Goal: Transaction & Acquisition: Download file/media

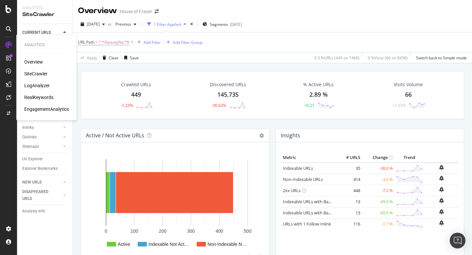
click at [33, 95] on div "RealKeywords" at bounding box center [38, 97] width 29 height 7
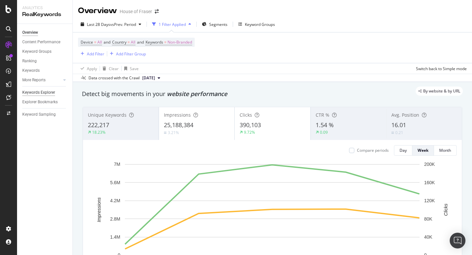
click at [43, 91] on div "Keywords Explorer" at bounding box center [38, 92] width 33 height 7
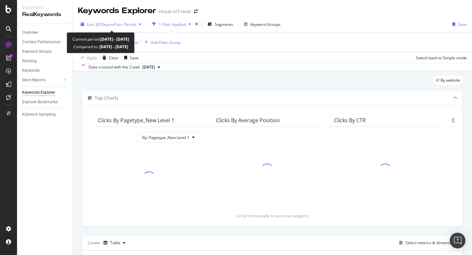
click at [107, 25] on span "Last 28 Days" at bounding box center [98, 25] width 23 height 6
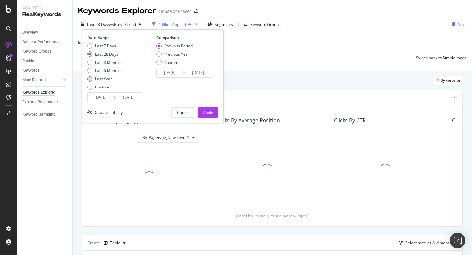
click at [99, 79] on div "Last Year" at bounding box center [103, 79] width 17 height 6
type input "[DATE]"
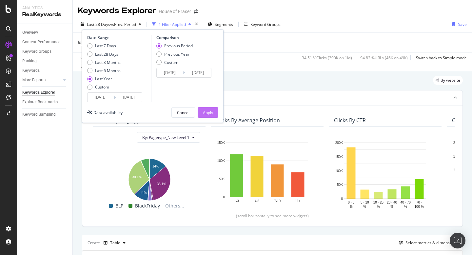
click at [208, 112] on div "Apply" at bounding box center [208, 113] width 10 height 6
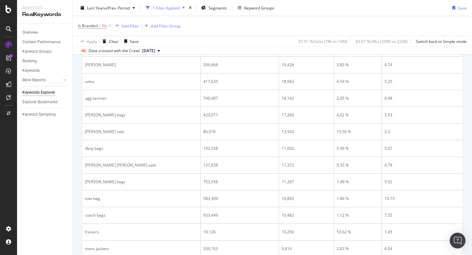
scroll to position [104, 0]
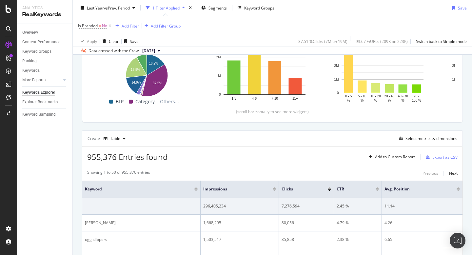
click at [453, 156] on div "Export as CSV" at bounding box center [444, 157] width 25 height 6
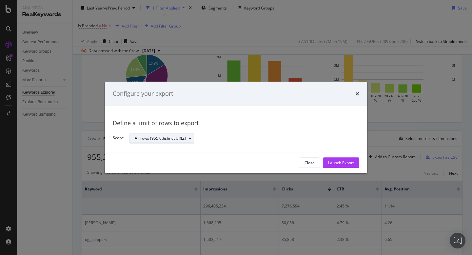
click at [166, 135] on div "All rows (955K distinct URLs)" at bounding box center [164, 138] width 59 height 9
click at [227, 110] on div "Define a limit of rows to export Scope All rows (955K distinct URLs)" at bounding box center [236, 129] width 262 height 46
click at [154, 140] on div "All rows (955K distinct URLs)" at bounding box center [160, 138] width 51 height 4
click at [150, 159] on div "Define a limit" at bounding box center [150, 160] width 24 height 6
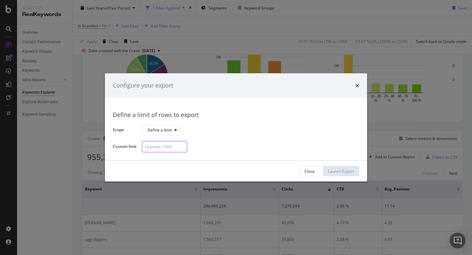
click at [171, 147] on input "modal" at bounding box center [164, 146] width 45 height 11
type input "10000"
click at [352, 86] on div "Configure your export" at bounding box center [236, 85] width 247 height 9
click at [358, 86] on icon "times" at bounding box center [357, 85] width 4 height 5
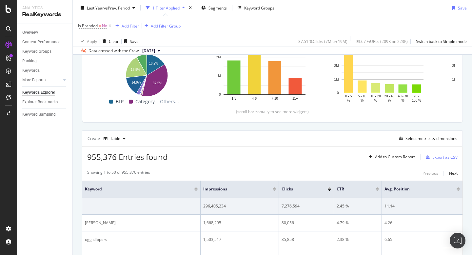
click at [438, 159] on div "Export as CSV" at bounding box center [444, 157] width 25 height 6
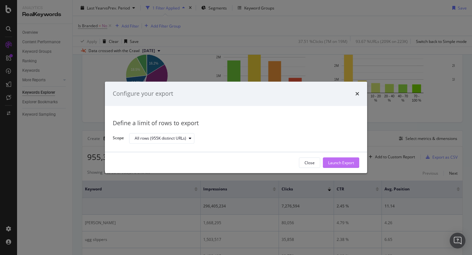
click at [337, 165] on div "Launch Export" at bounding box center [341, 163] width 26 height 6
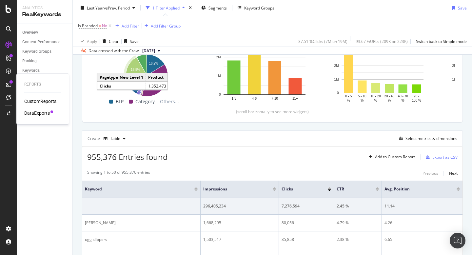
click at [39, 115] on div "DataExports" at bounding box center [37, 113] width 26 height 7
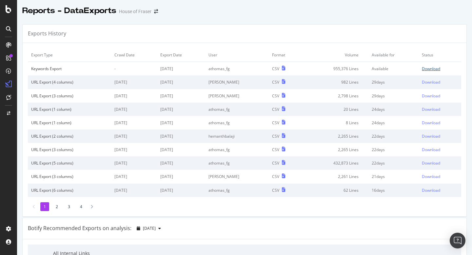
click at [435, 66] on div "Download" at bounding box center [431, 69] width 18 height 6
